Goal: Book appointment/travel/reservation

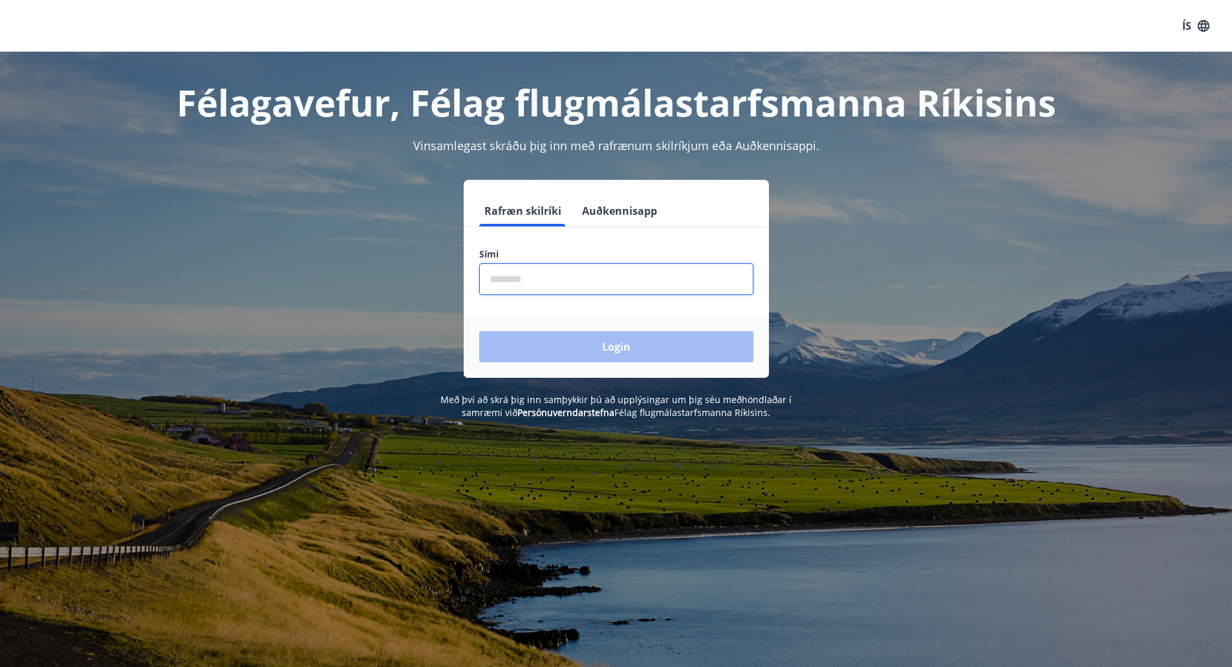
click at [577, 282] on input "phone" at bounding box center [616, 279] width 274 height 32
click at [509, 276] on input "phone" at bounding box center [616, 279] width 274 height 32
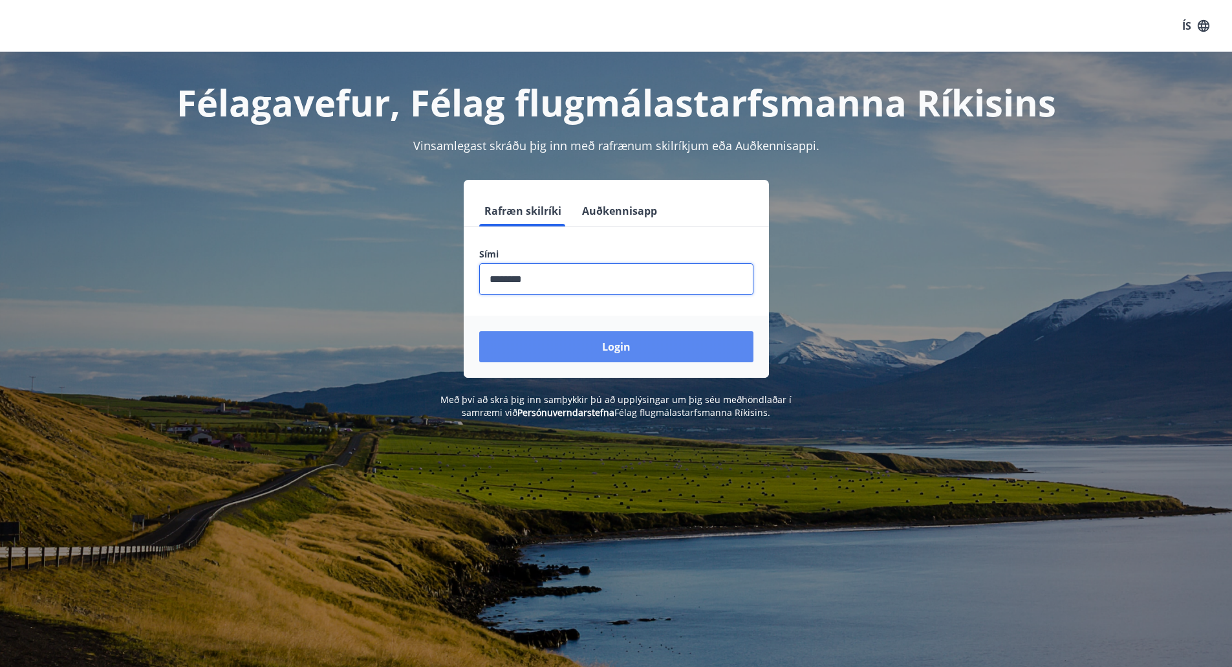
type input "********"
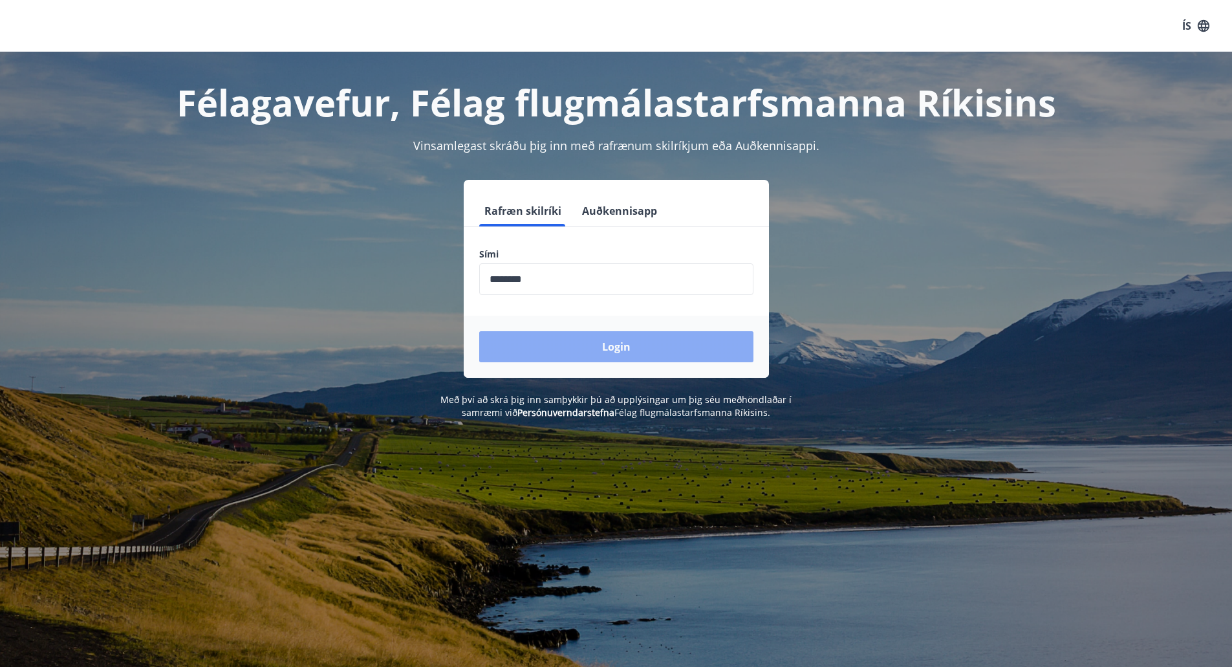
click at [619, 342] on button "Login" at bounding box center [616, 346] width 274 height 31
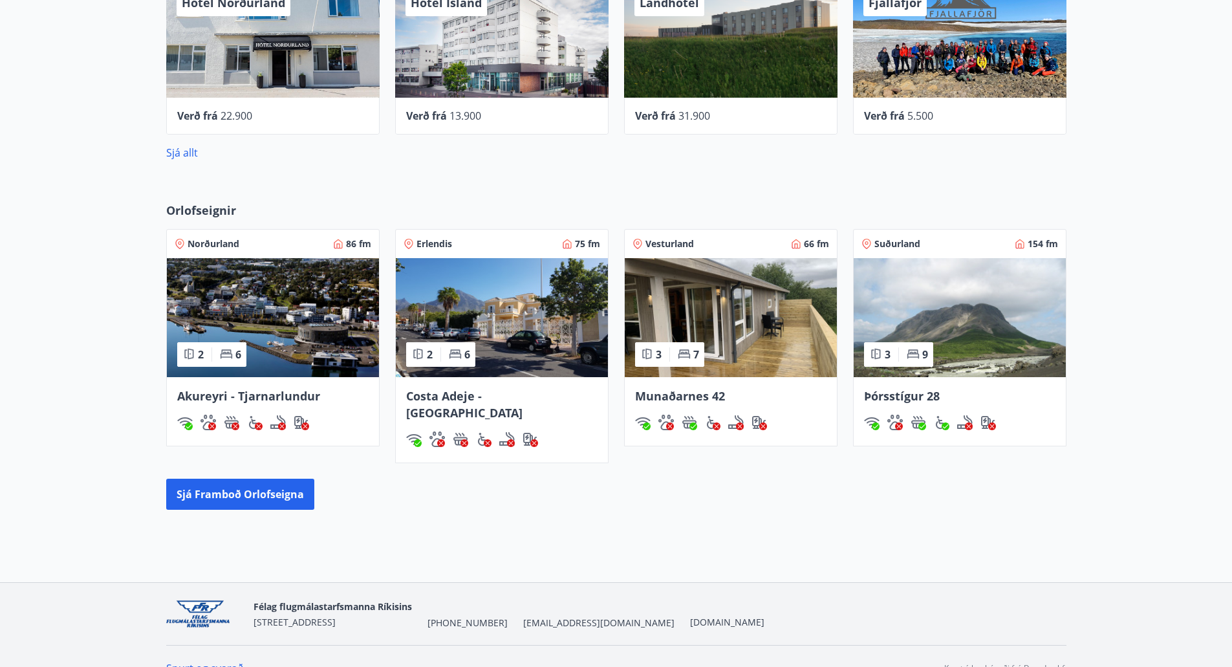
scroll to position [555, 0]
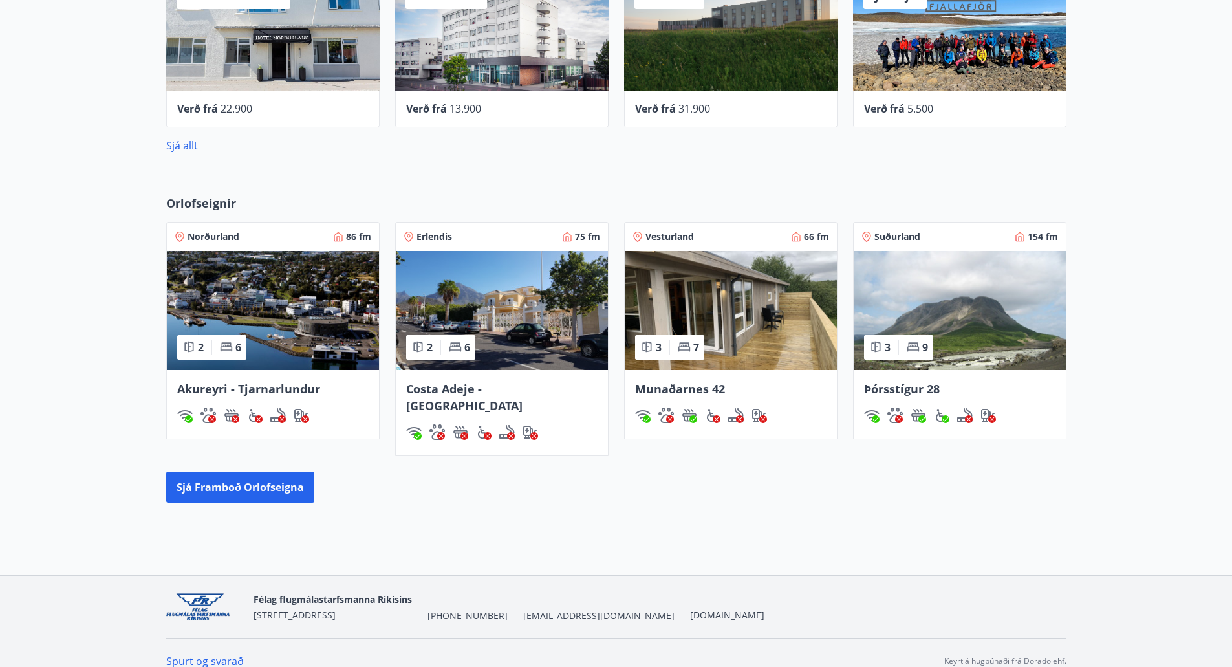
click at [969, 298] on img at bounding box center [959, 310] width 212 height 119
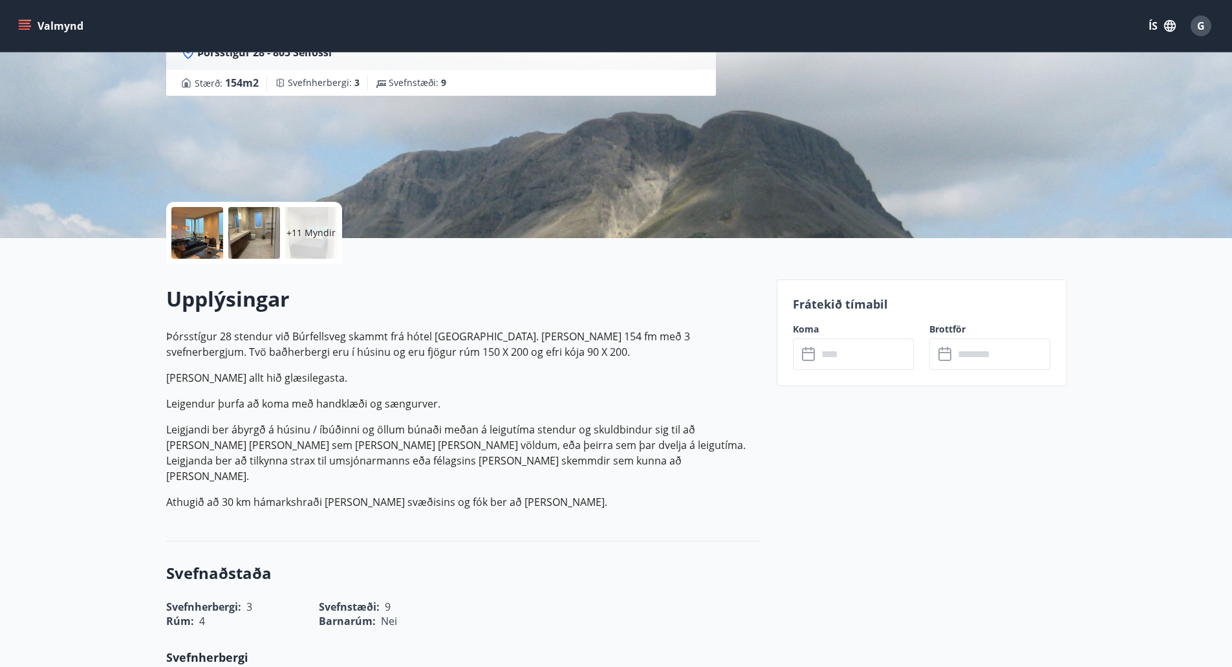
scroll to position [151, 0]
click at [856, 356] on input "text" at bounding box center [865, 354] width 96 height 32
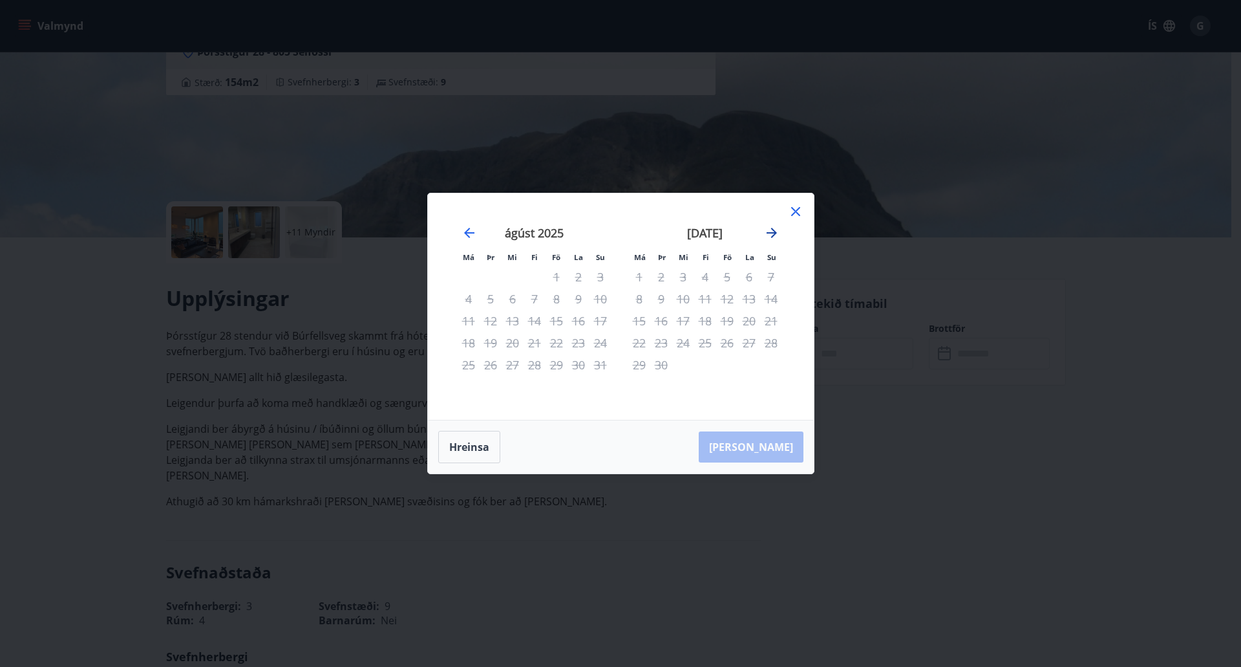
click at [769, 232] on icon "Move forward to switch to the next month." at bounding box center [772, 233] width 10 height 10
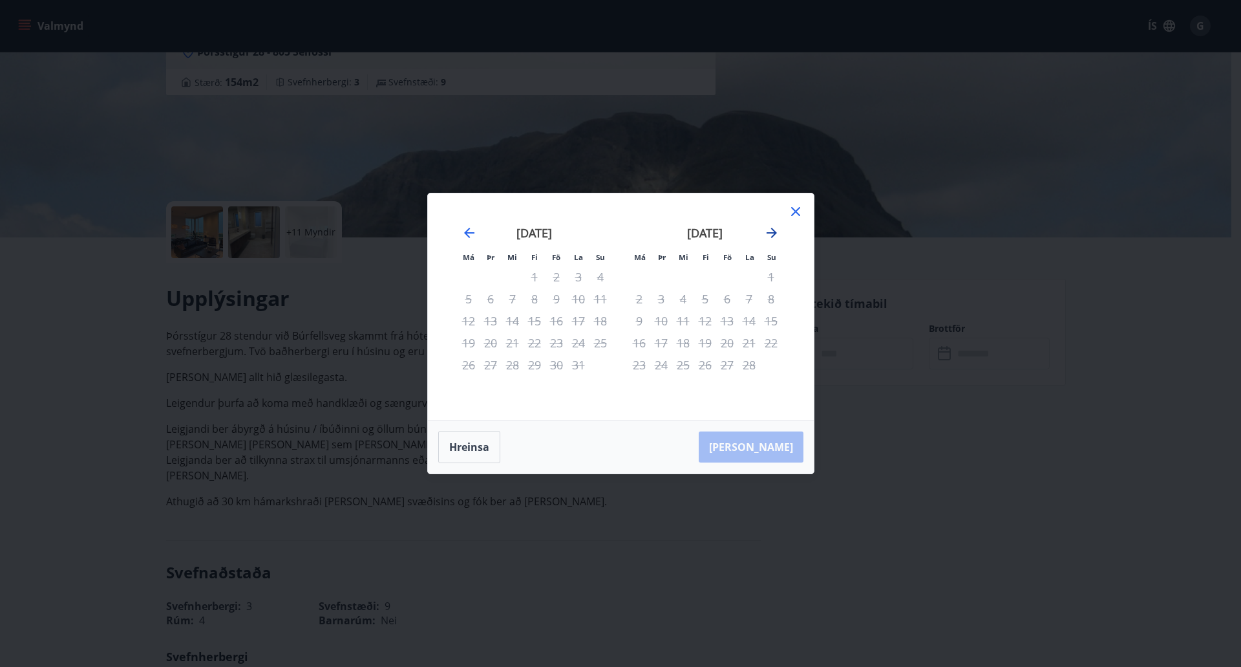
click at [769, 232] on icon "Move forward to switch to the next month." at bounding box center [772, 233] width 10 height 10
click at [771, 237] on icon "Move forward to switch to the next month." at bounding box center [772, 233] width 10 height 10
click at [800, 214] on icon at bounding box center [796, 212] width 16 height 16
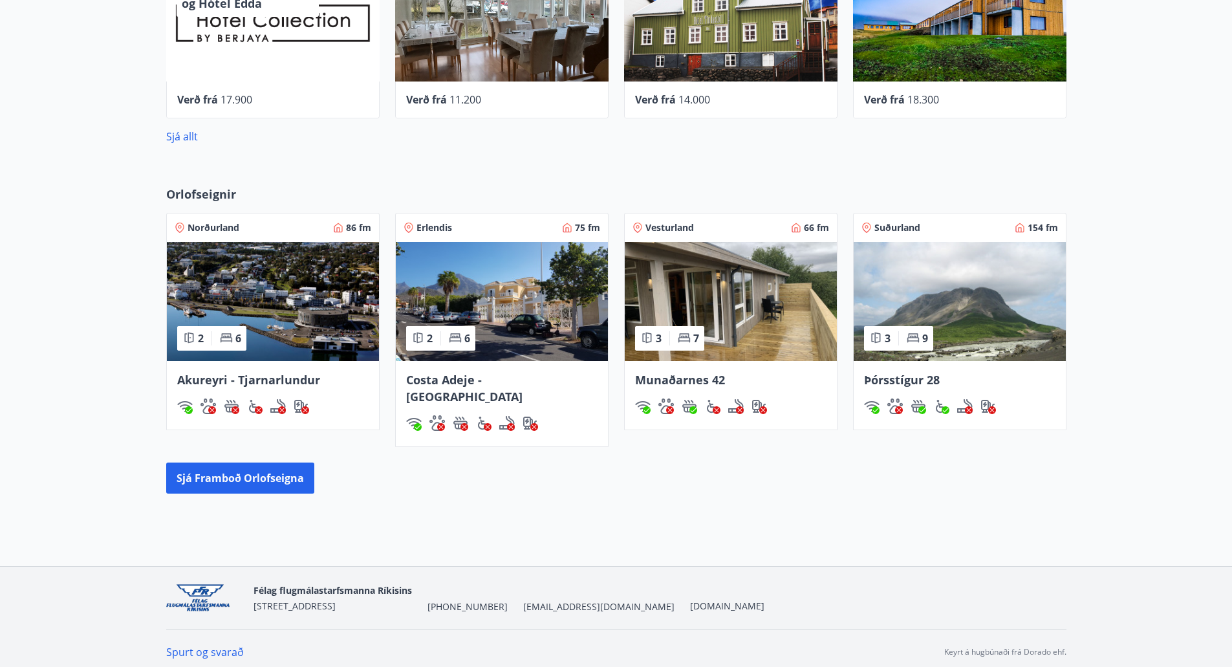
scroll to position [555, 0]
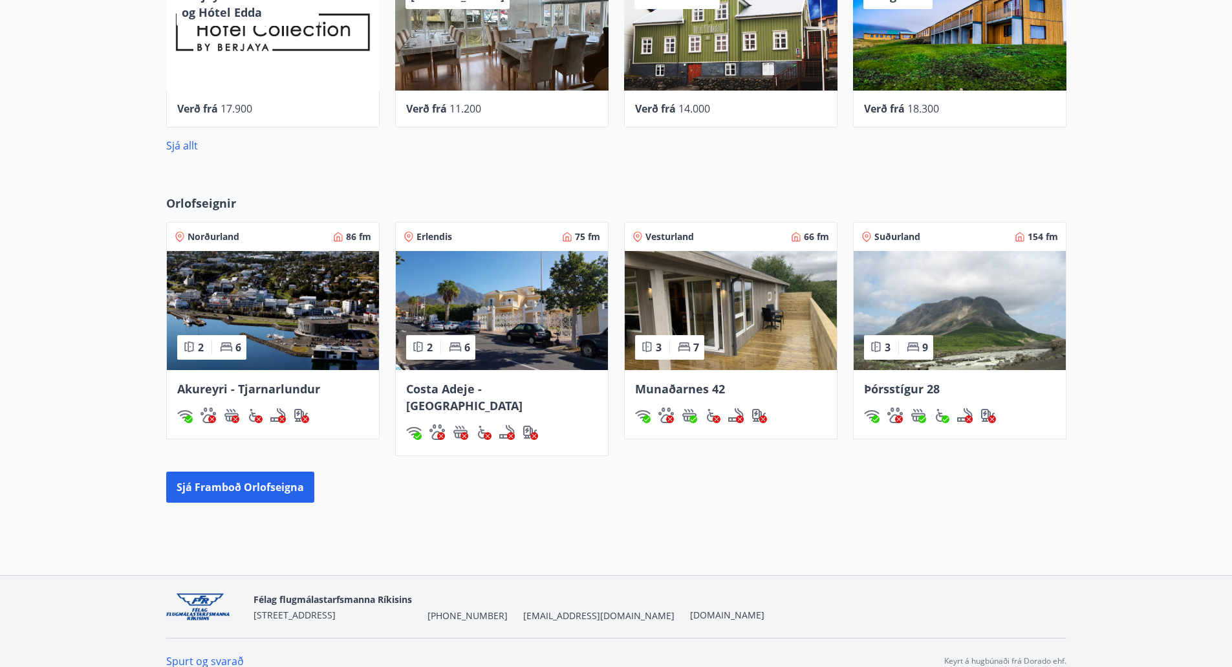
click at [275, 334] on img at bounding box center [273, 310] width 212 height 119
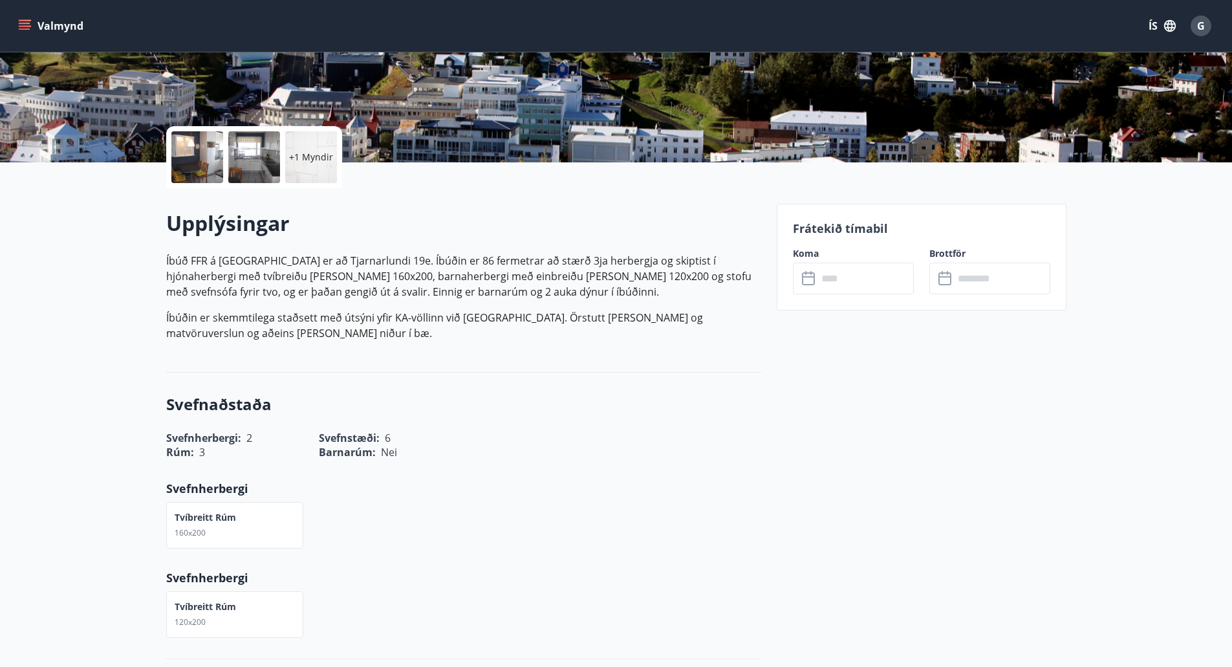
scroll to position [227, 0]
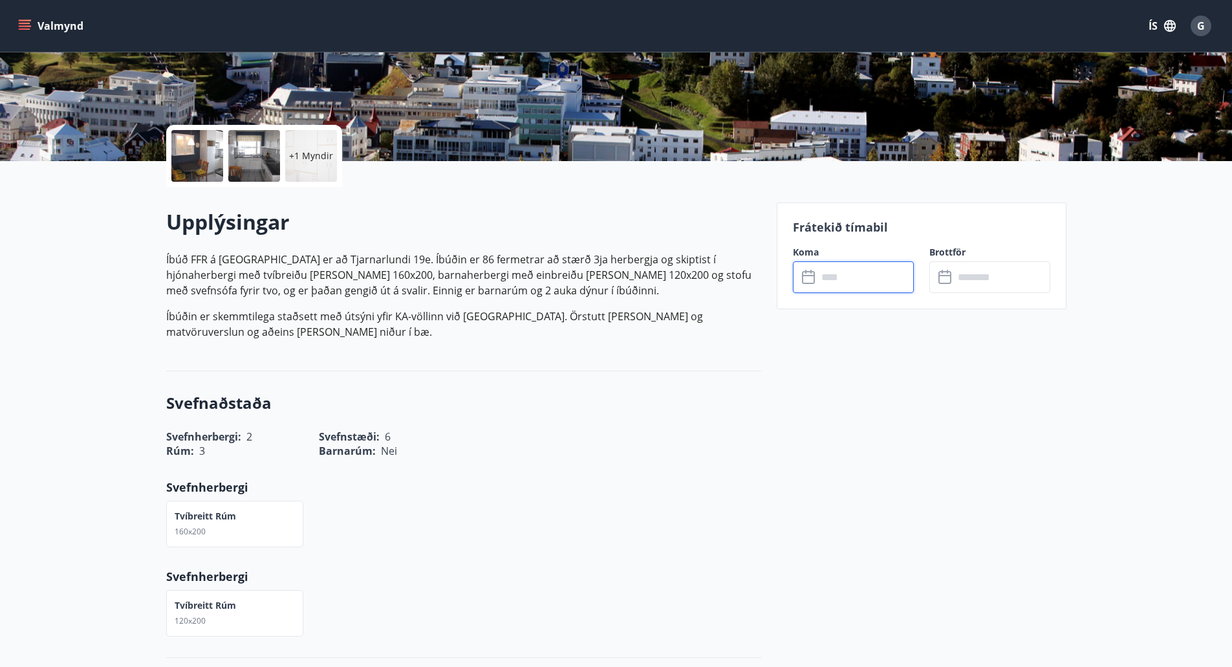
click at [823, 283] on input "text" at bounding box center [865, 277] width 96 height 32
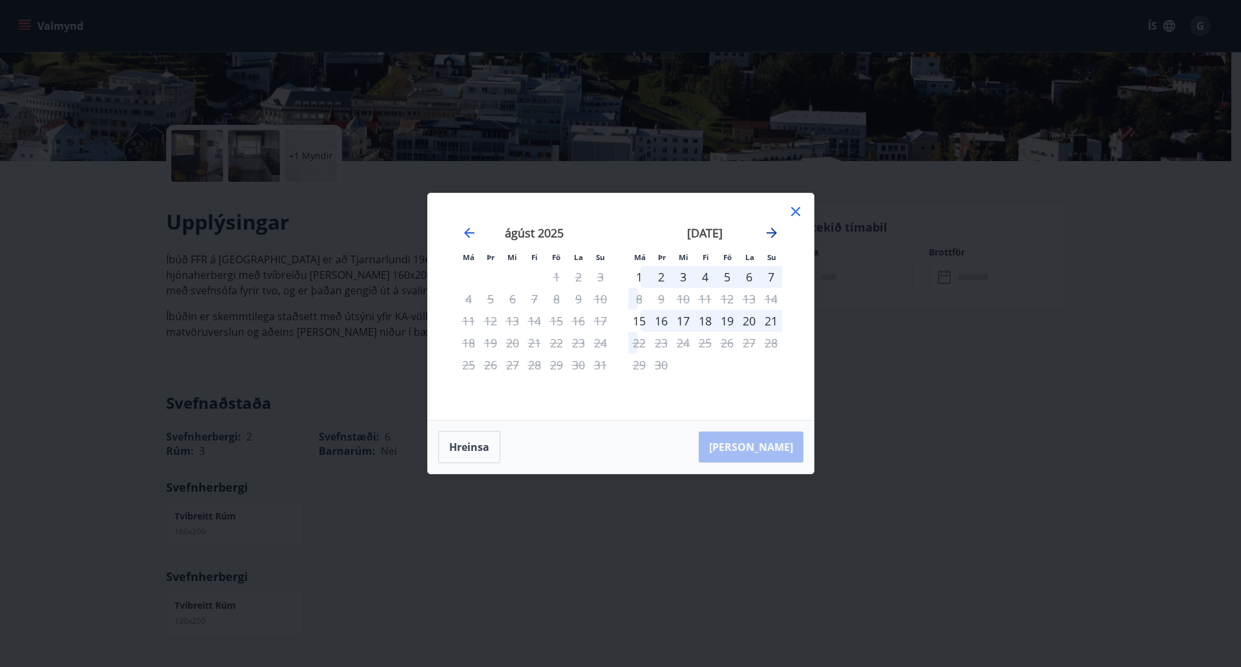
click at [775, 235] on icon "Move forward to switch to the next month." at bounding box center [772, 233] width 16 height 16
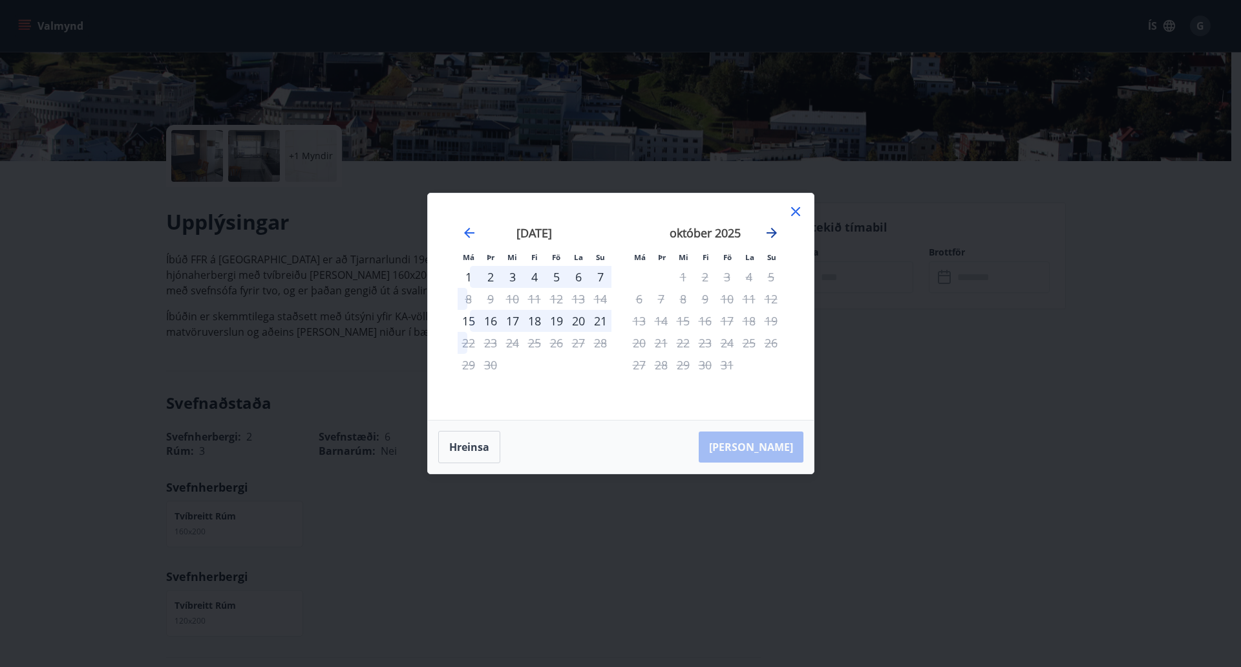
click at [775, 235] on icon "Move forward to switch to the next month." at bounding box center [772, 233] width 16 height 16
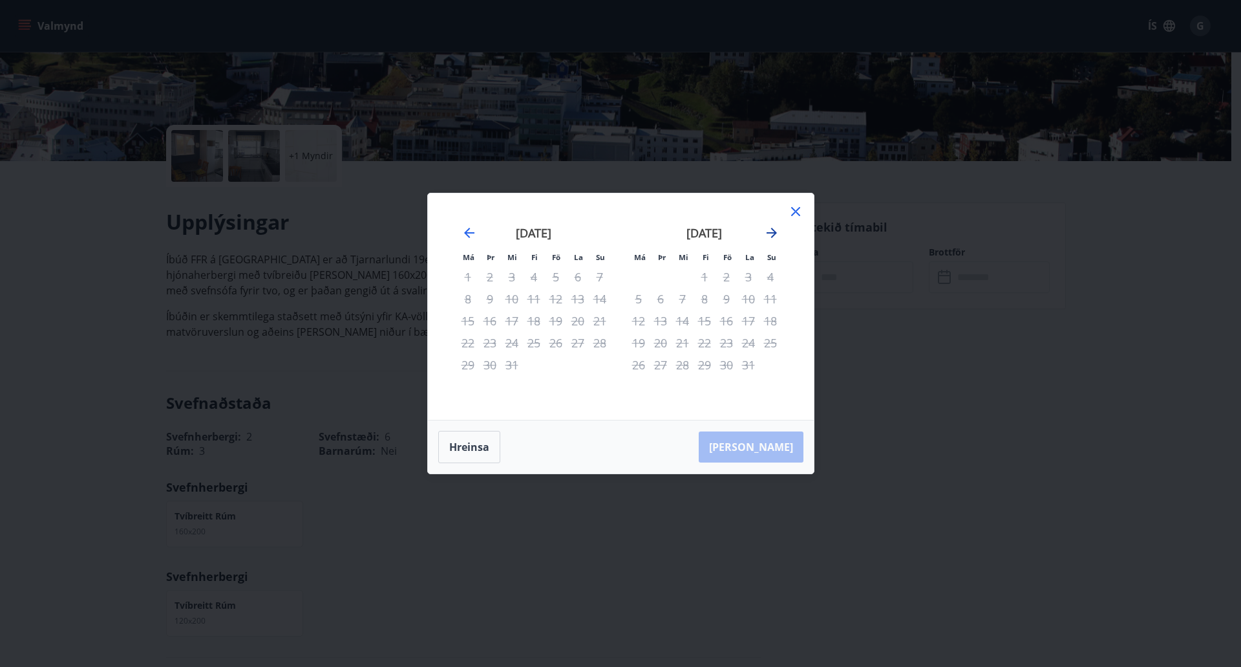
click at [775, 235] on icon "Move forward to switch to the next month." at bounding box center [772, 233] width 16 height 16
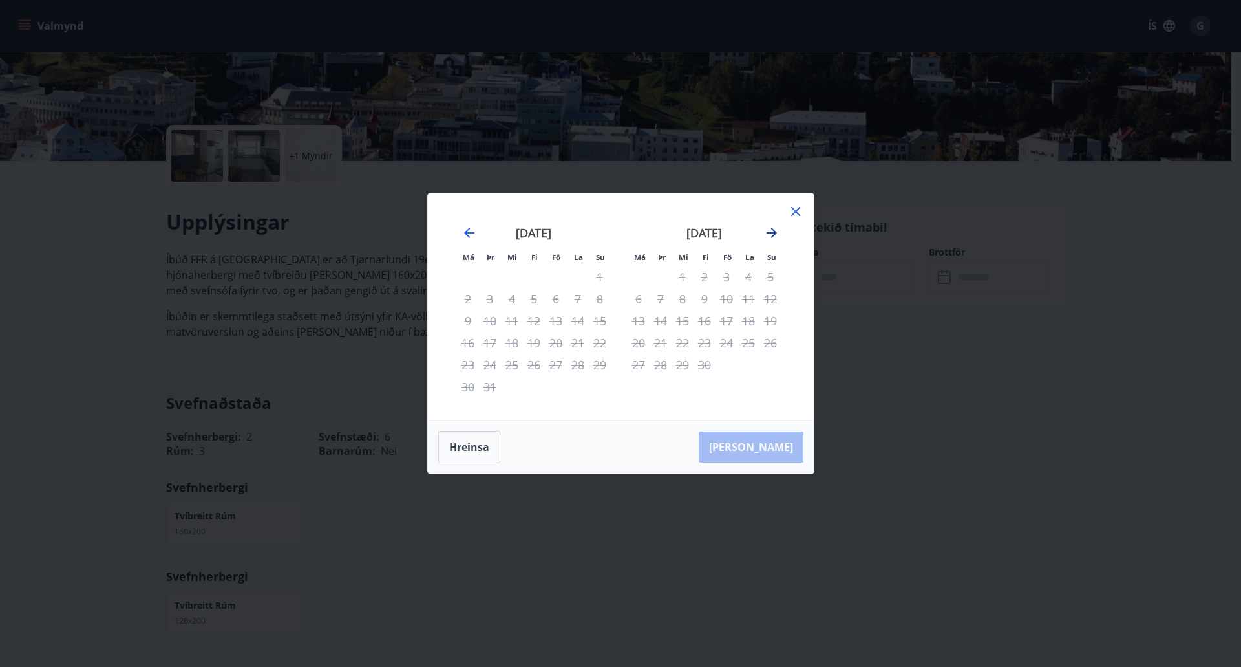
click at [775, 235] on icon "Move forward to switch to the next month." at bounding box center [772, 233] width 16 height 16
click at [799, 206] on icon at bounding box center [796, 212] width 16 height 16
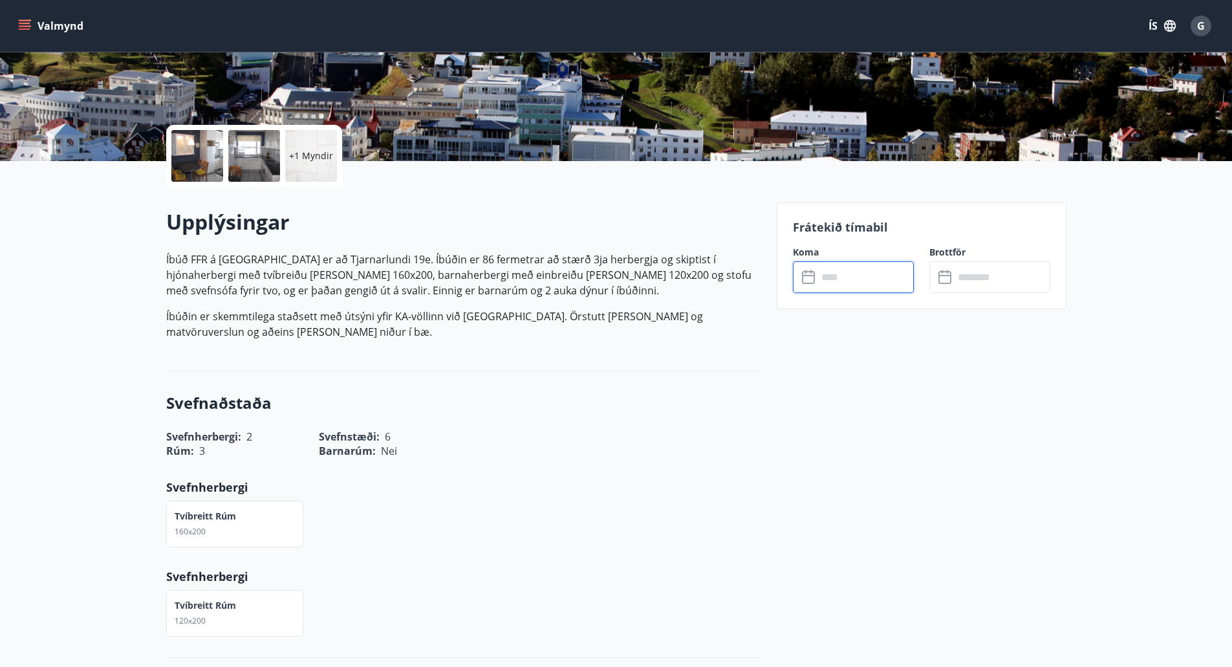
scroll to position [0, 0]
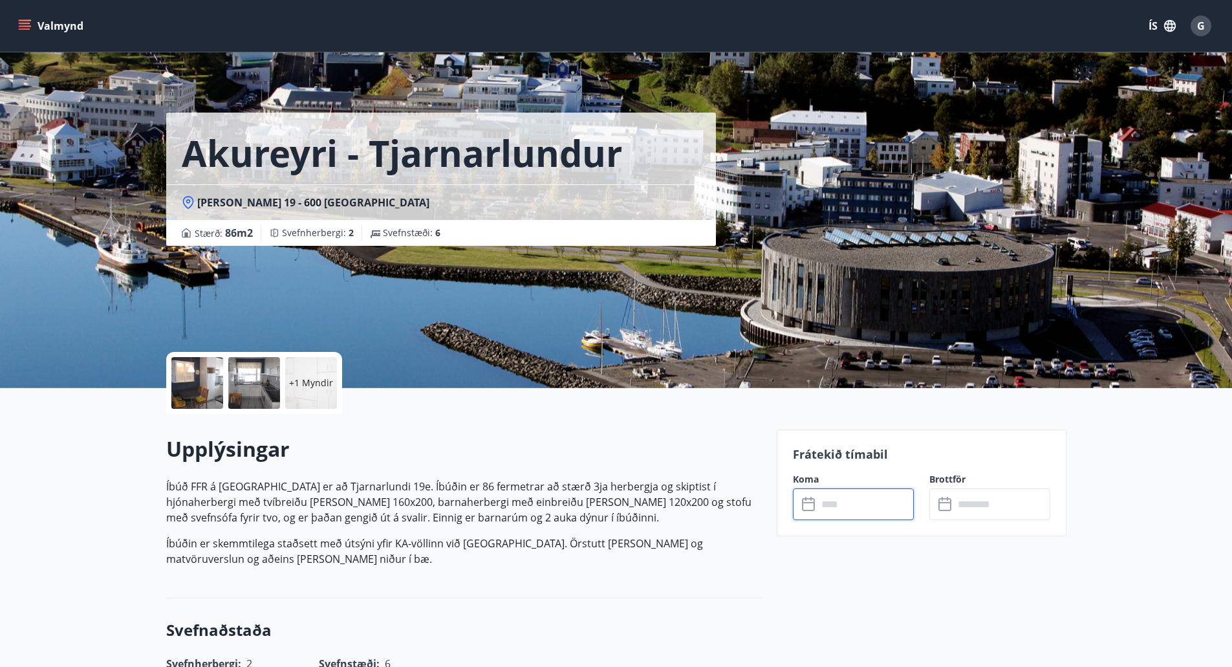
click at [32, 19] on button "Valmynd" at bounding box center [52, 25] width 73 height 23
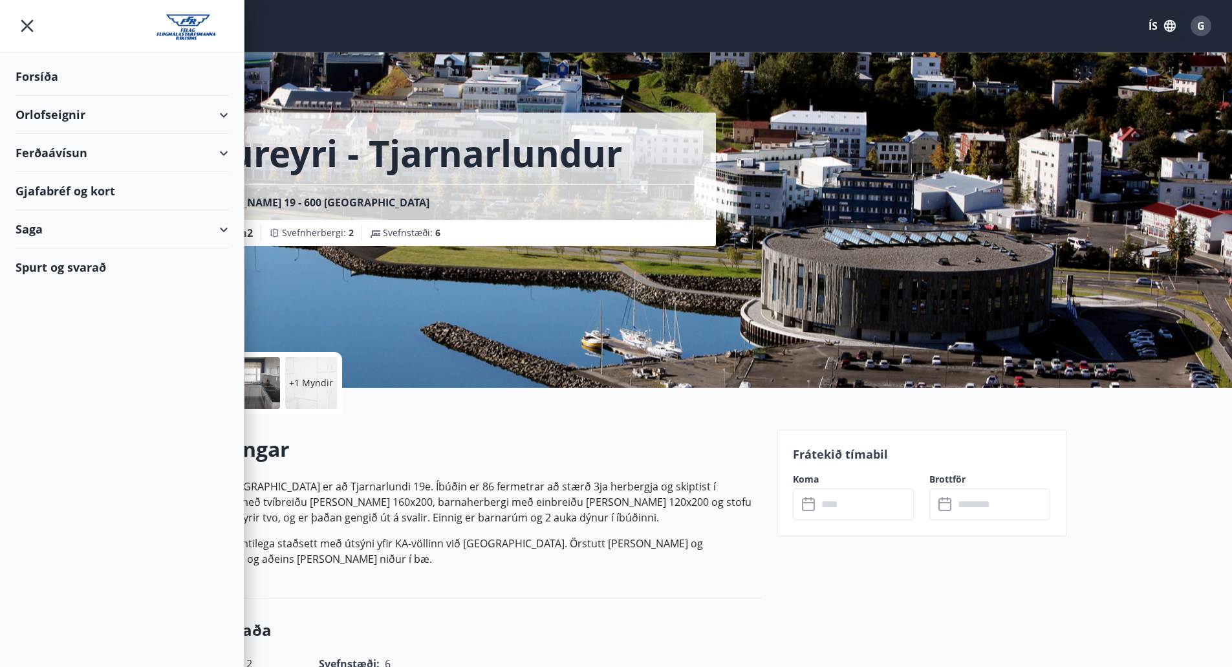
click at [218, 110] on div "Orlofseignir" at bounding box center [122, 115] width 213 height 38
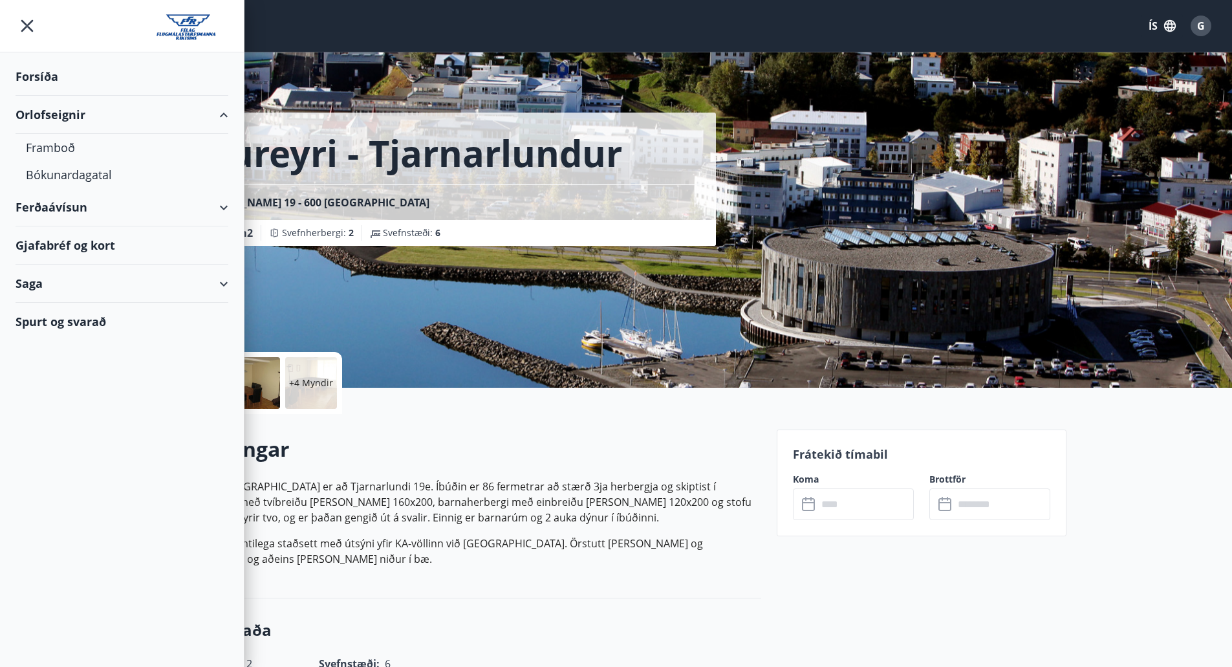
click at [218, 210] on div "Ferðaávísun" at bounding box center [122, 207] width 213 height 38
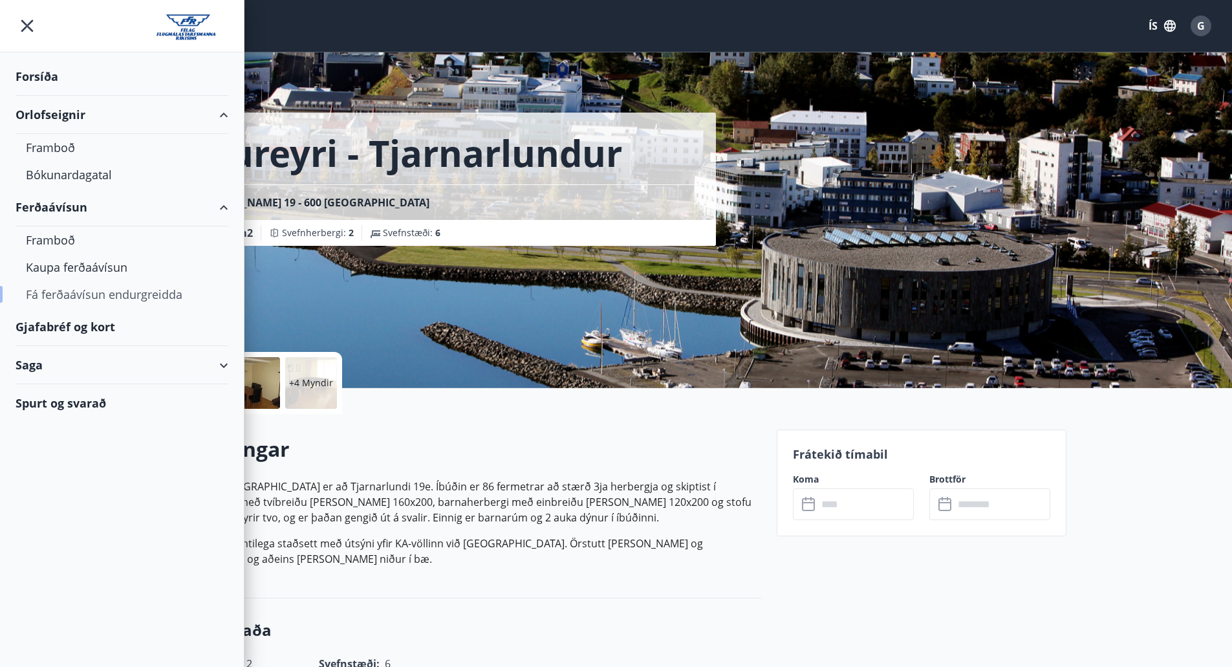
click at [58, 295] on div "Fá ferðaávísun endurgreidda" at bounding box center [122, 294] width 192 height 27
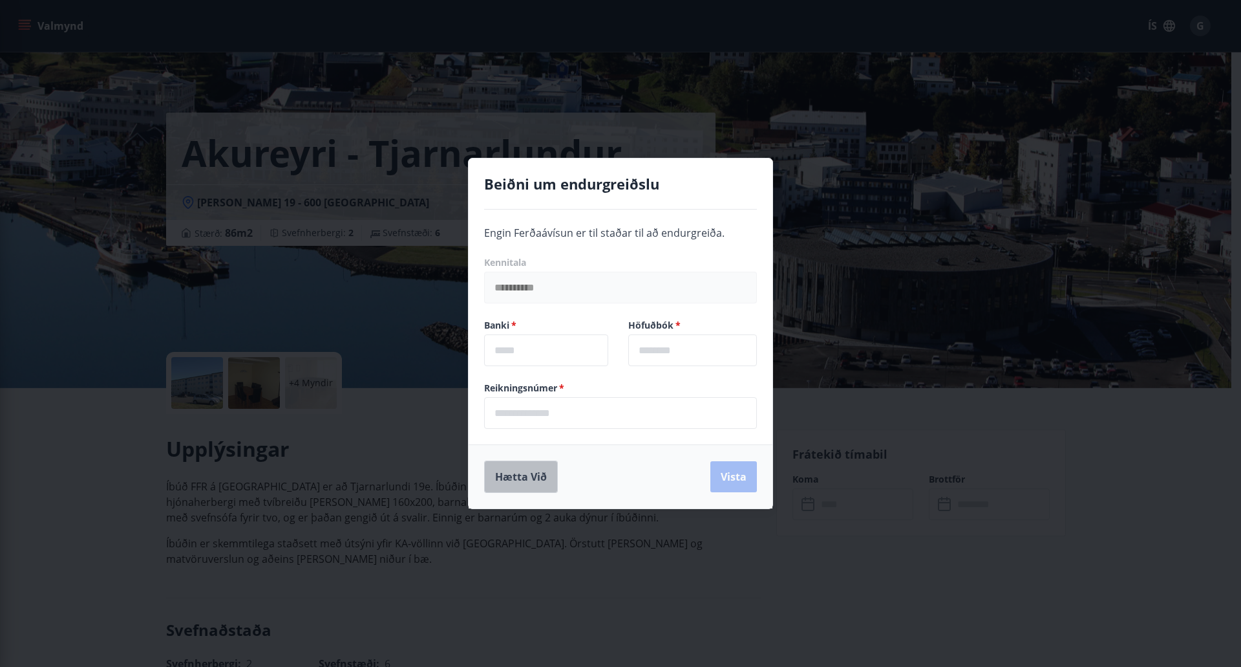
click at [532, 477] on button "Hætta við" at bounding box center [521, 476] width 74 height 32
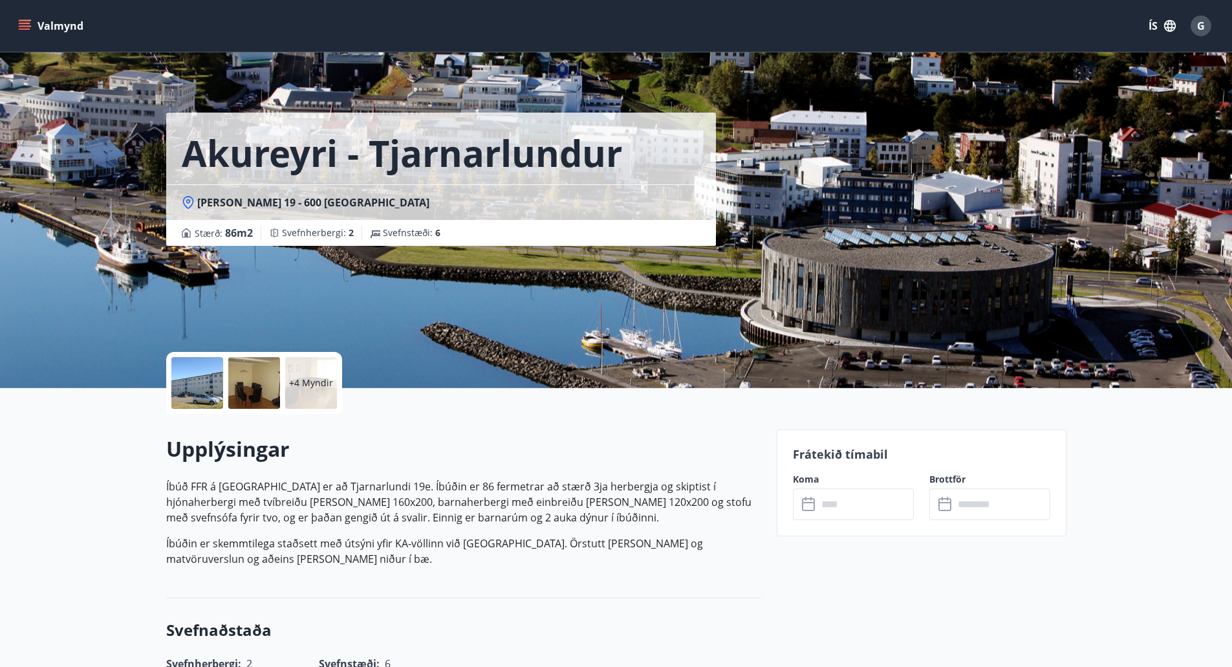
click at [34, 20] on button "Valmynd" at bounding box center [52, 25] width 73 height 23
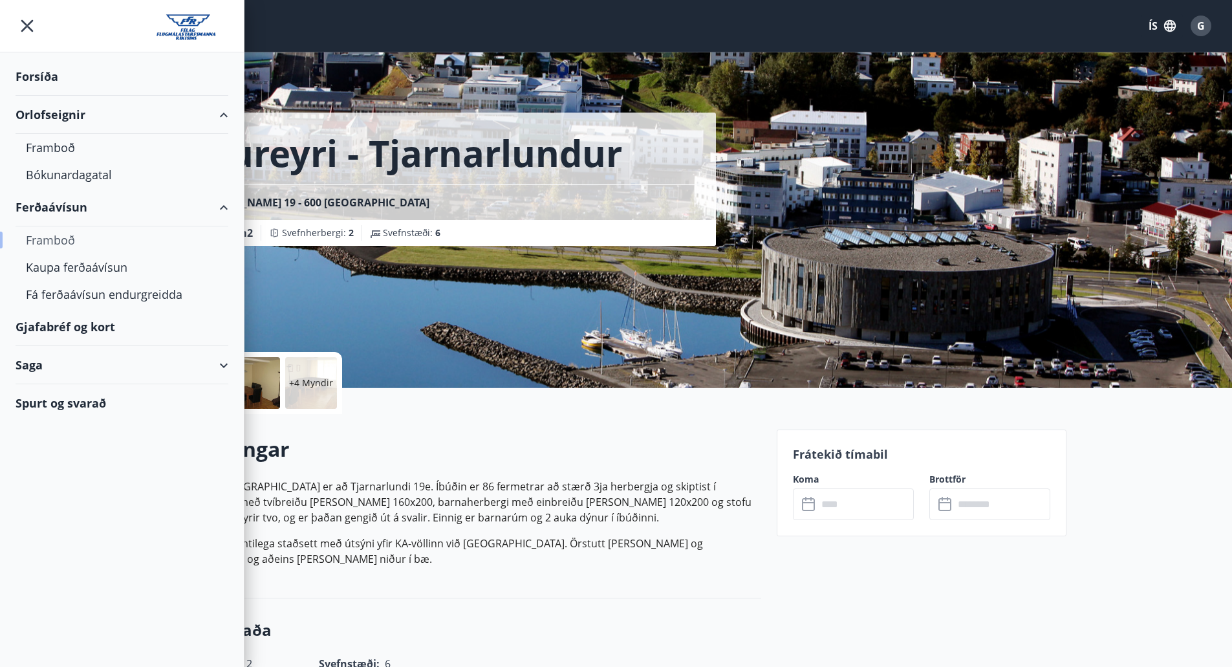
click at [56, 233] on div "Framboð" at bounding box center [122, 239] width 192 height 27
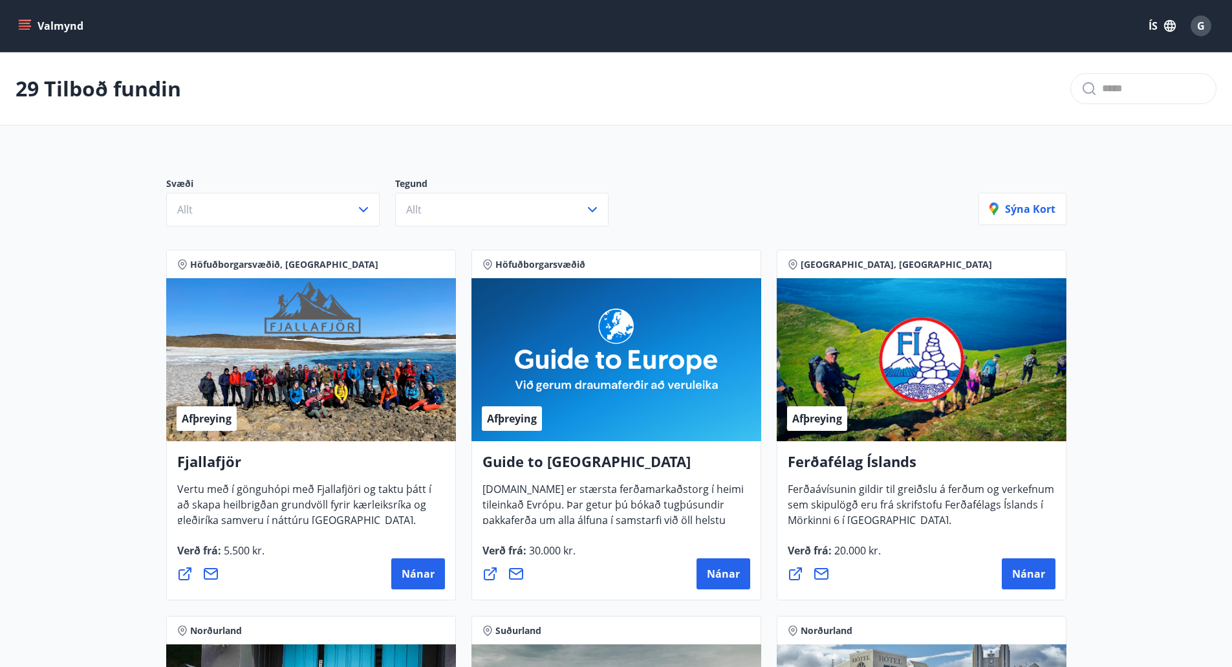
click at [17, 25] on button "Valmynd" at bounding box center [52, 25] width 73 height 23
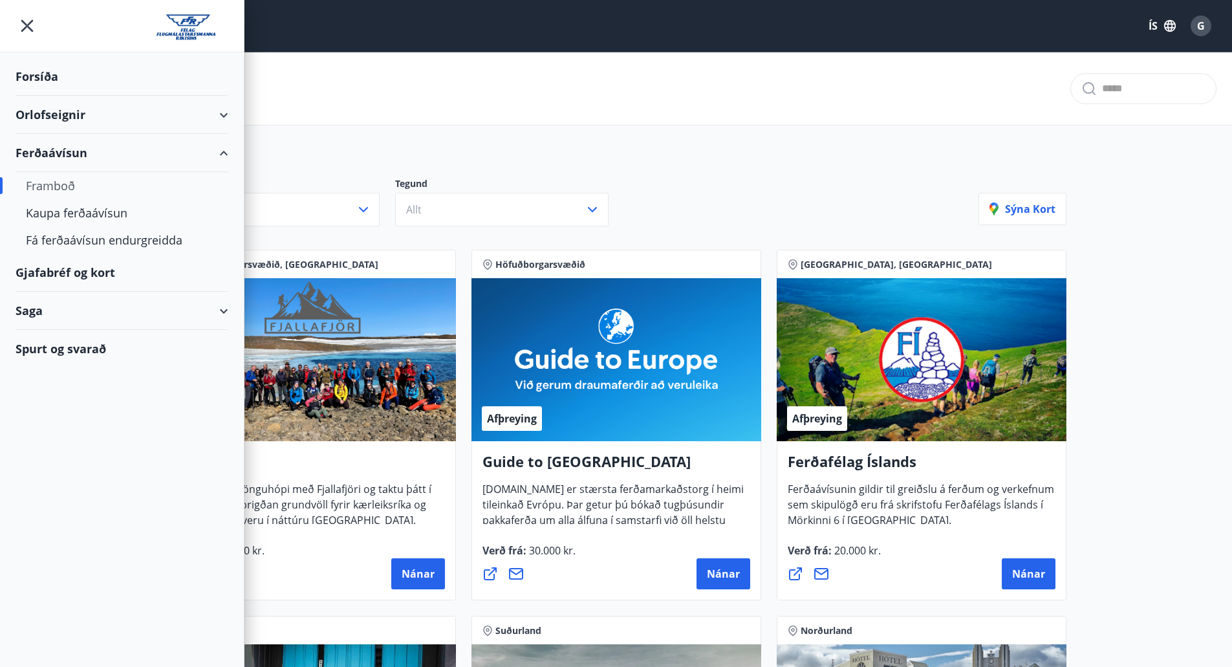
click at [224, 118] on div "Orlofseignir" at bounding box center [122, 115] width 213 height 38
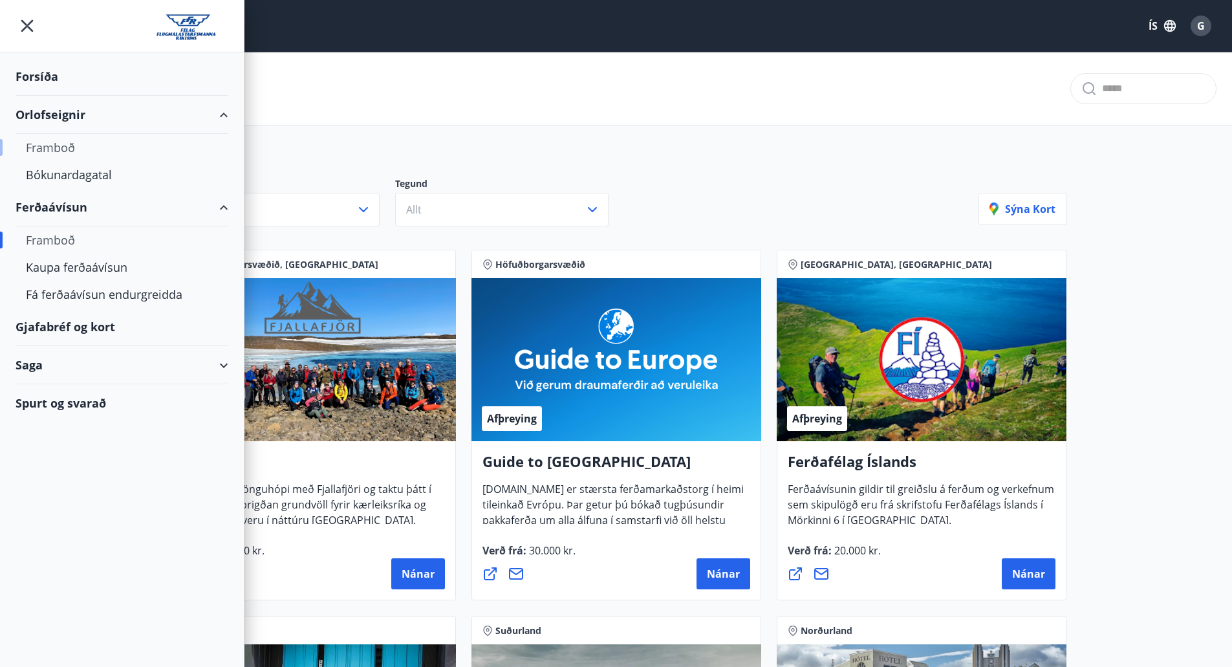
click at [47, 145] on div "Framboð" at bounding box center [122, 147] width 192 height 27
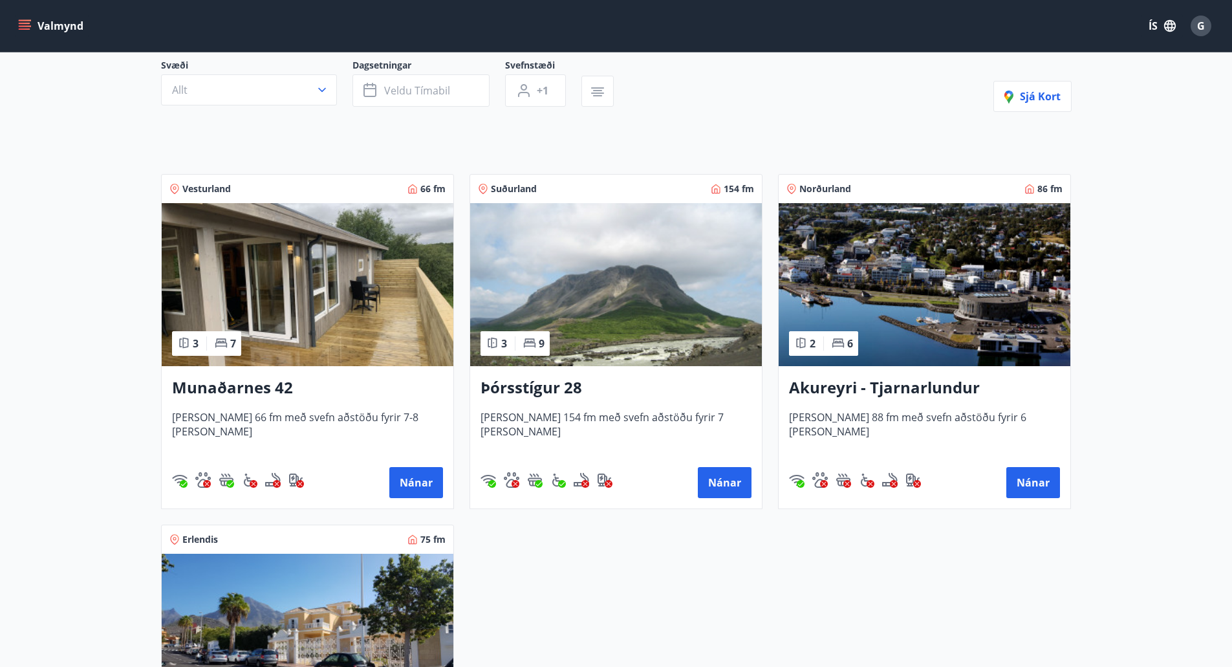
scroll to position [123, 0]
click at [244, 400] on div "Munaðarnes 42 [PERSON_NAME] 66 fm með svefn aðstöðu fyrir 7-8 [PERSON_NAME] Nán…" at bounding box center [308, 436] width 292 height 142
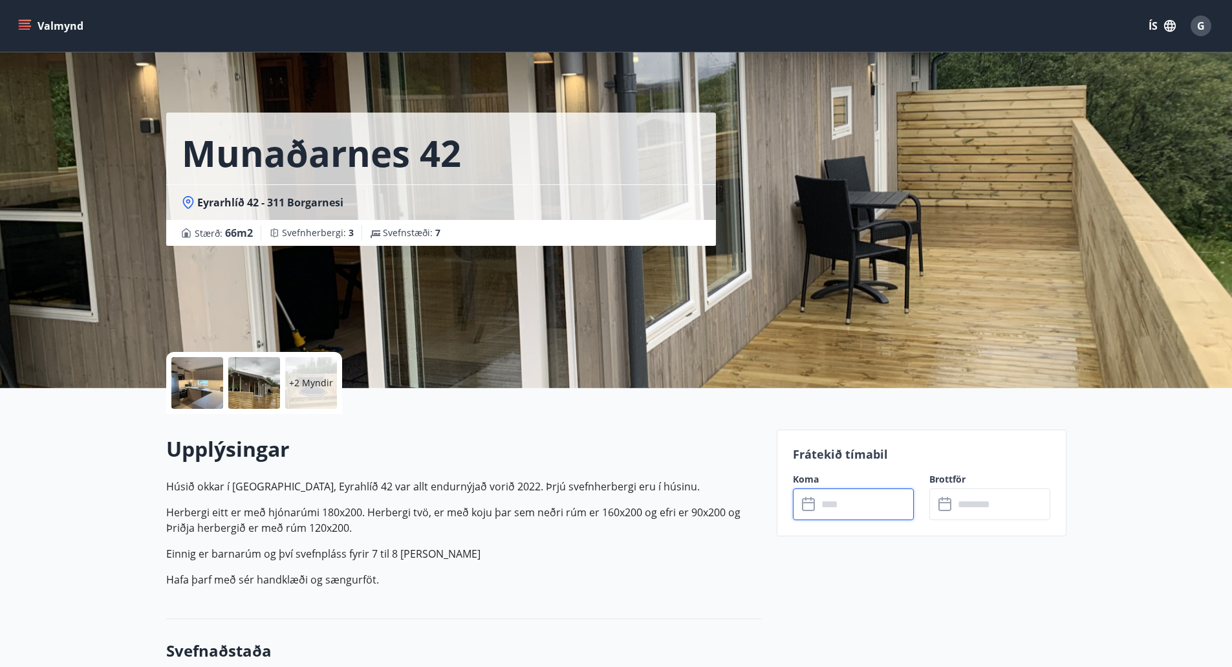
click at [864, 502] on input "text" at bounding box center [865, 504] width 96 height 32
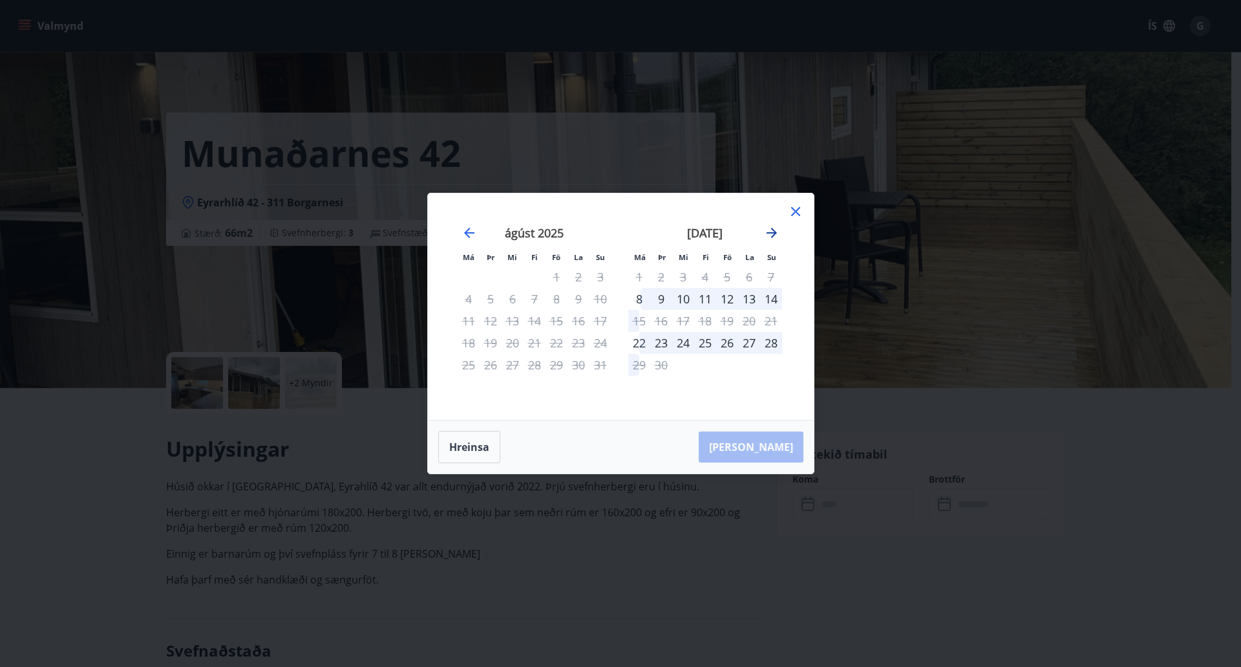
click at [770, 237] on icon "Move forward to switch to the next month." at bounding box center [772, 233] width 16 height 16
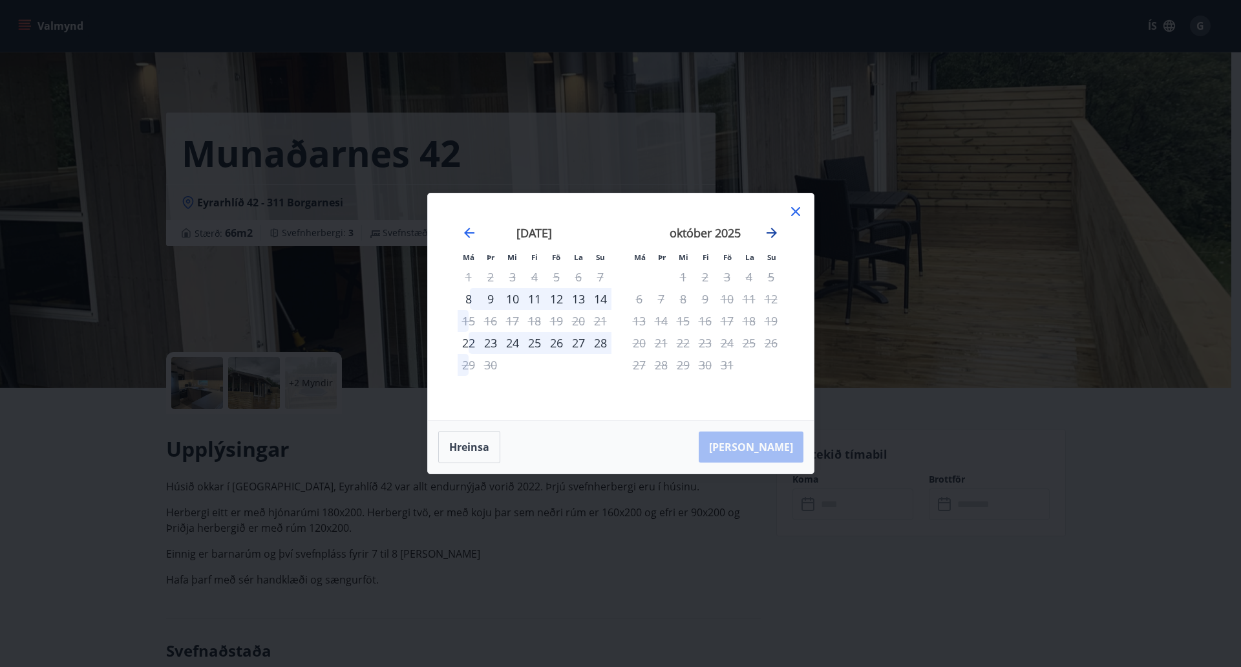
click at [771, 234] on icon "Move forward to switch to the next month." at bounding box center [772, 233] width 16 height 16
click at [795, 208] on icon at bounding box center [796, 212] width 16 height 16
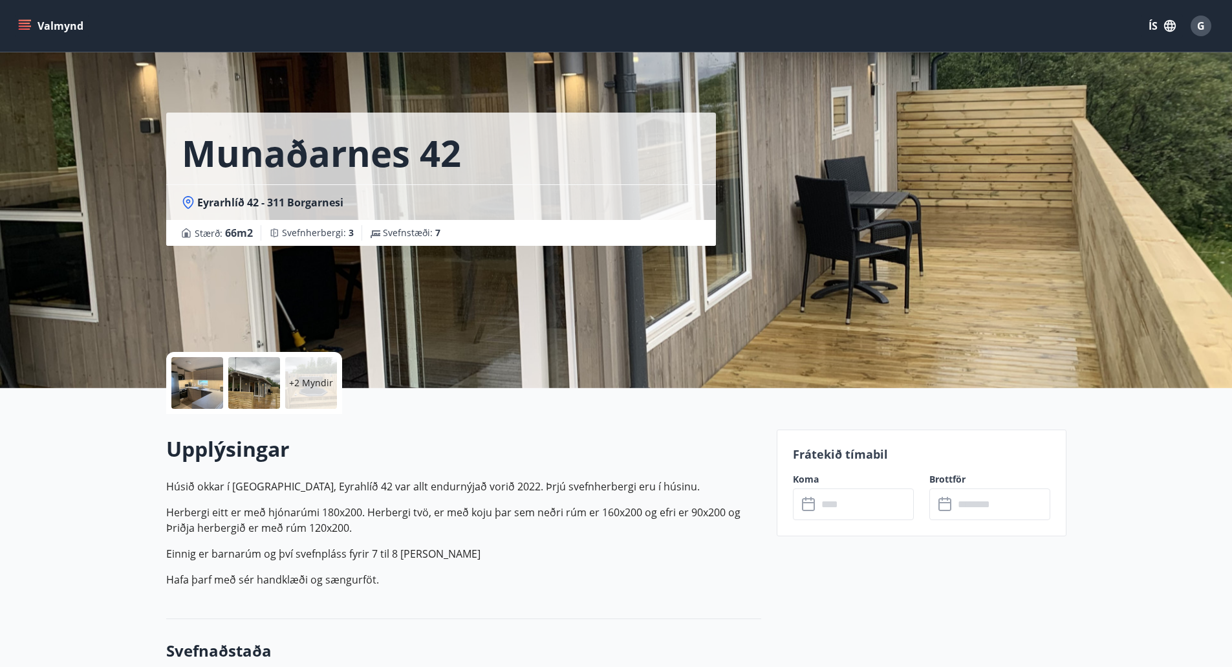
click at [28, 28] on icon "menu" at bounding box center [24, 25] width 13 height 13
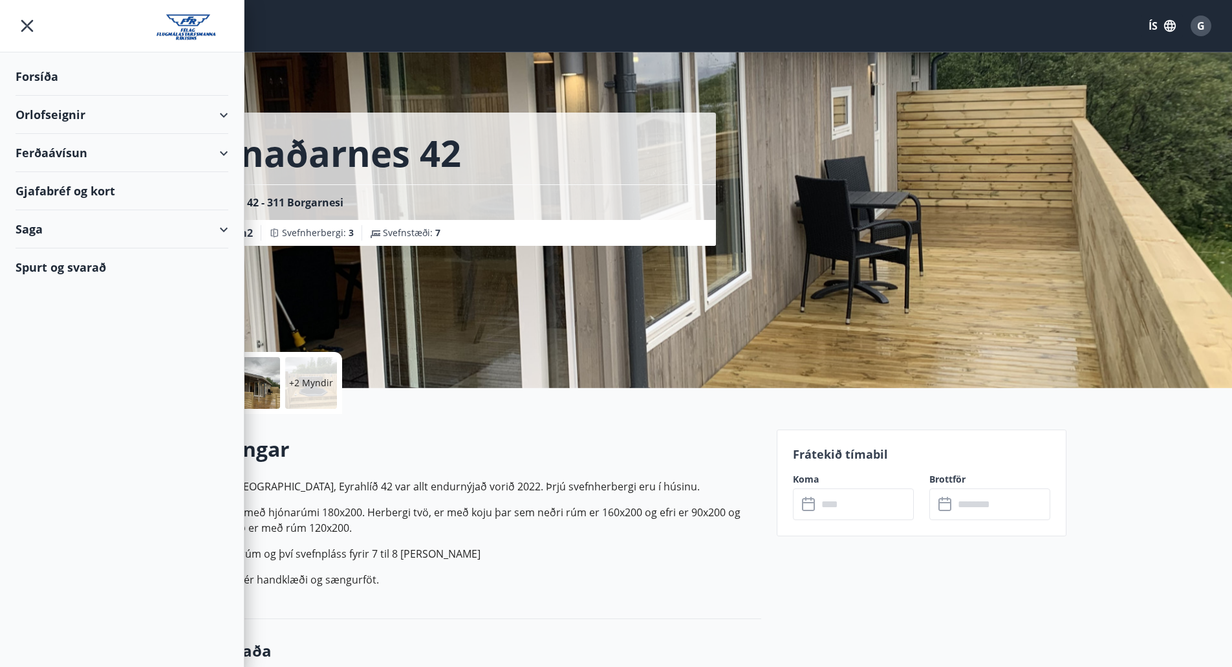
click at [34, 81] on div "Forsíða" at bounding box center [122, 77] width 213 height 38
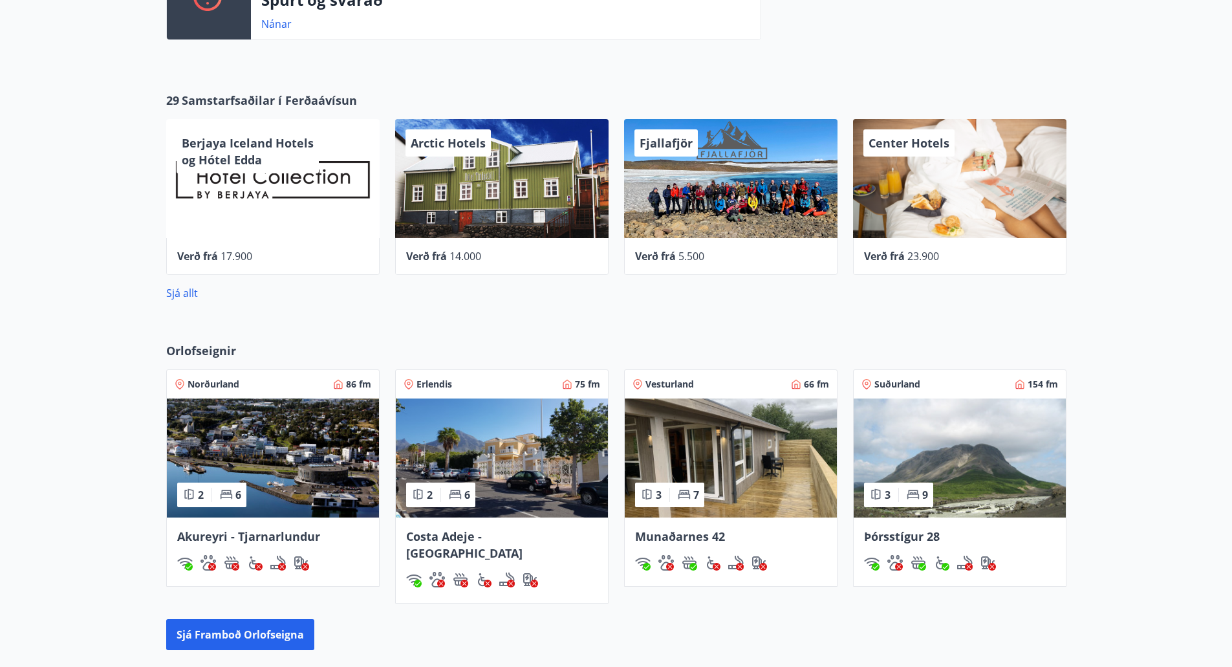
scroll to position [392, 0]
